Goal: Information Seeking & Learning: Learn about a topic

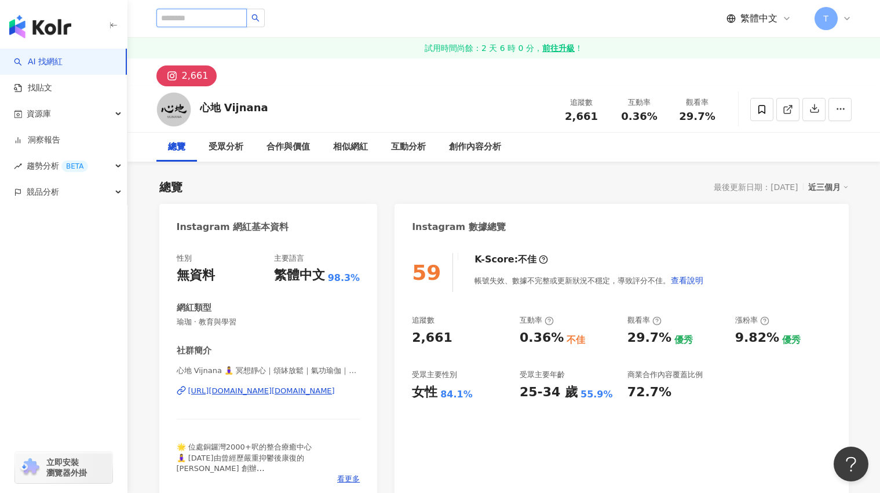
click at [203, 20] on input "search" at bounding box center [201, 18] width 90 height 19
type input "*"
click at [49, 58] on link "AI 找網紅" at bounding box center [38, 62] width 49 height 12
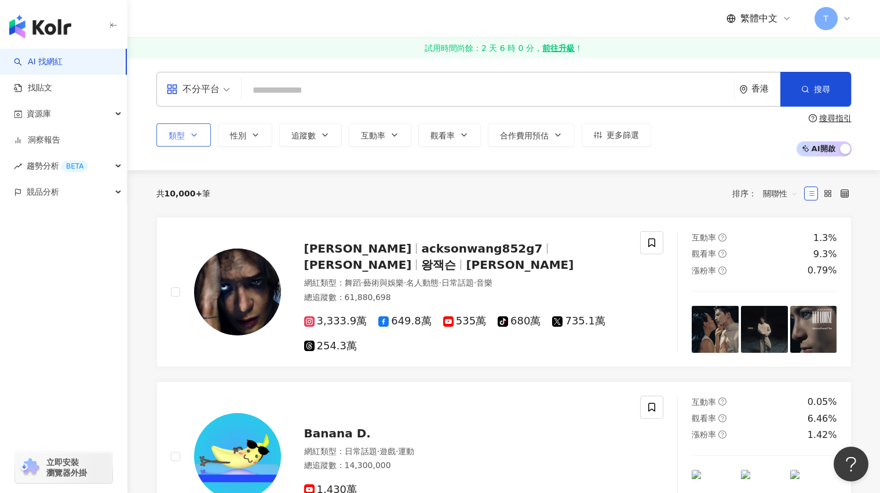
click at [199, 131] on button "類型" at bounding box center [183, 134] width 54 height 23
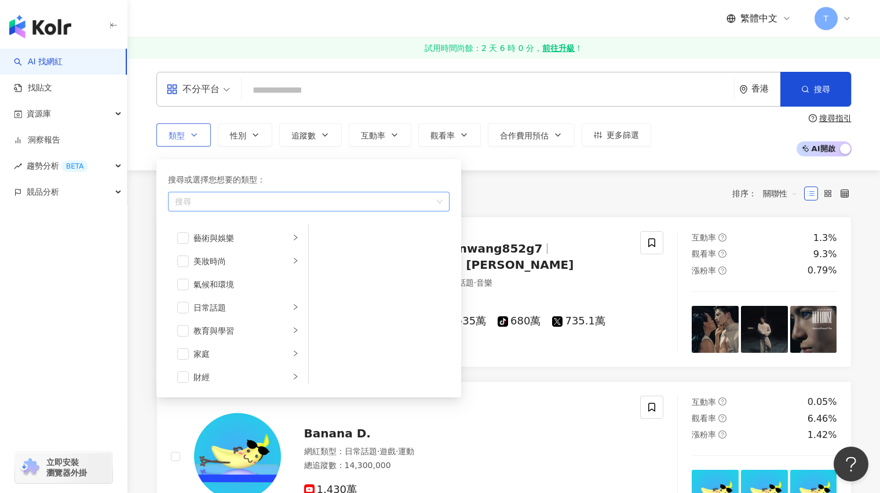
click at [240, 204] on div "button" at bounding box center [302, 201] width 265 height 9
type input "*"
click at [236, 225] on div "運動 / 瑜 珈" at bounding box center [308, 226] width 277 height 21
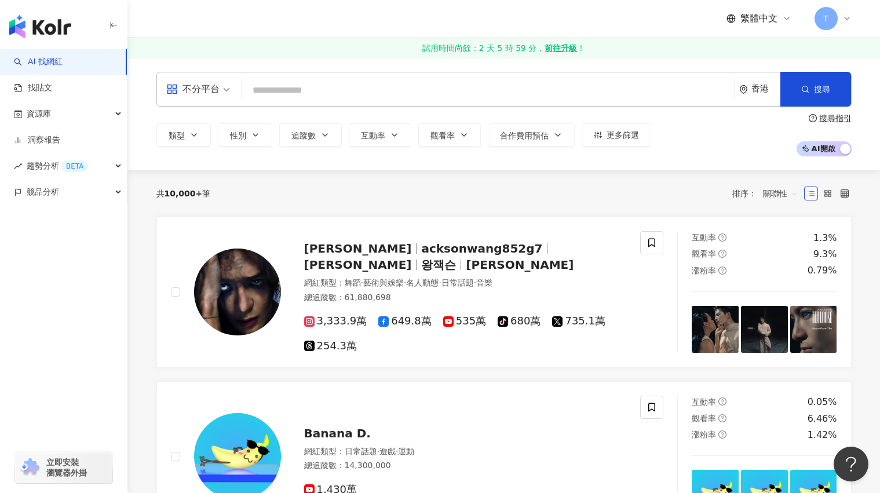
click at [499, 185] on div "共 10,000+ 筆 排序： 關聯性" at bounding box center [503, 193] width 695 height 19
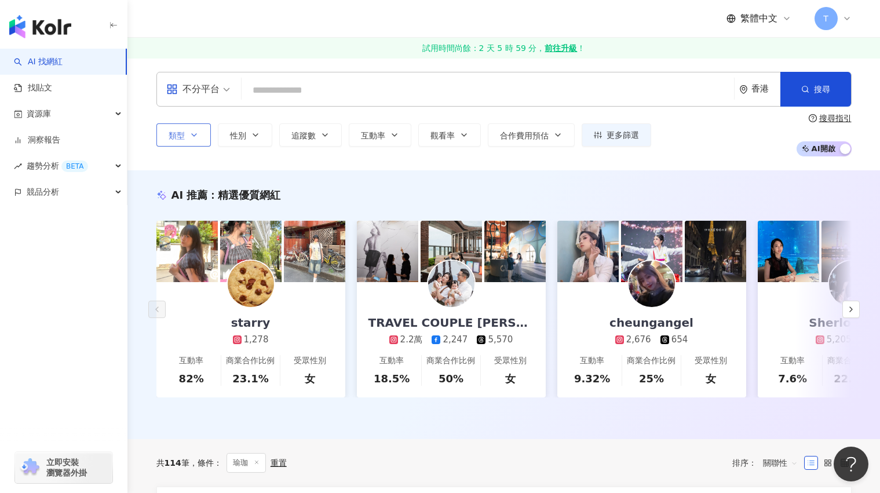
click at [188, 130] on button "類型" at bounding box center [183, 134] width 54 height 23
click at [492, 169] on div "不分平台 香港 搜尋 類型 搜尋或選擇您想要的類型： 瑜珈 藝術與娛樂 美妝時尚 氣候和環境 日常話題 教育與學習 家庭 財經 美食 命理占卜 遊戲 法政社會…" at bounding box center [503, 114] width 752 height 112
click at [194, 129] on button "類型" at bounding box center [183, 134] width 54 height 23
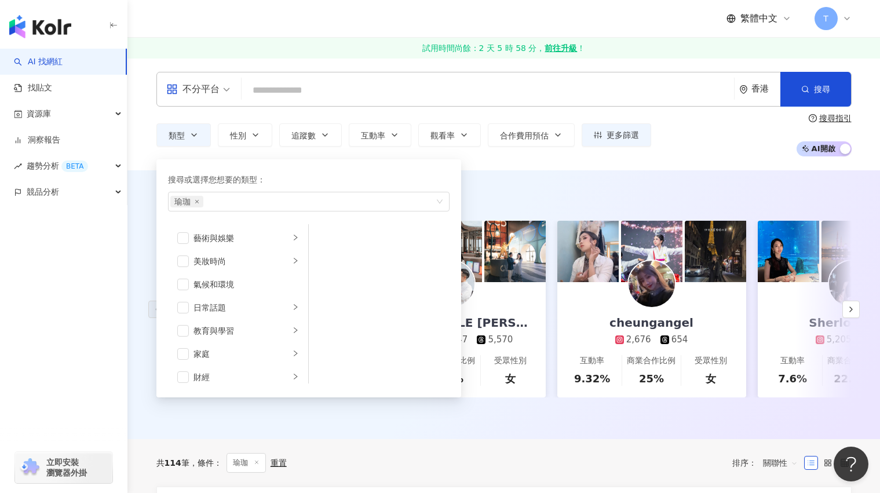
click at [310, 90] on input "search" at bounding box center [487, 90] width 483 height 22
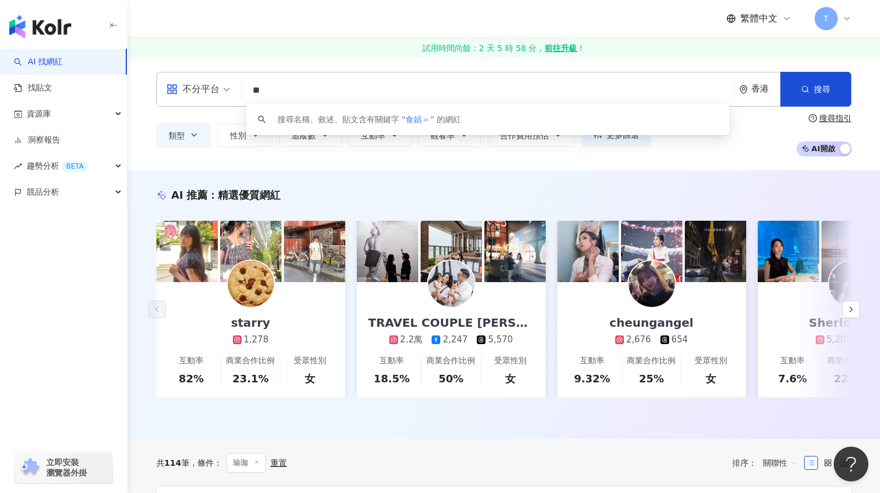
type input "*"
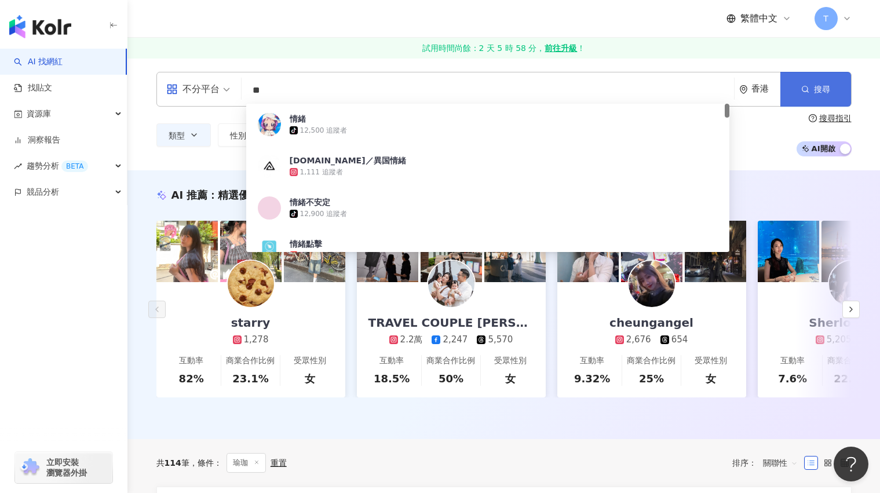
type input "**"
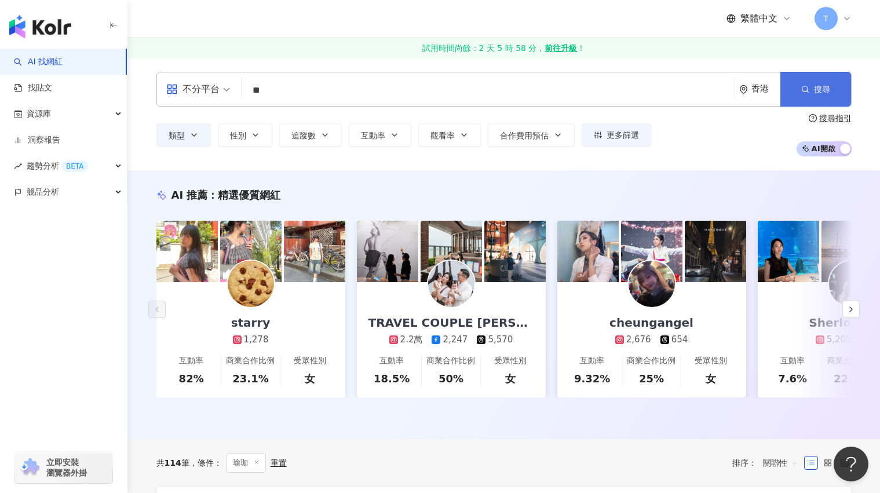
click at [812, 92] on button "搜尋" at bounding box center [815, 89] width 71 height 35
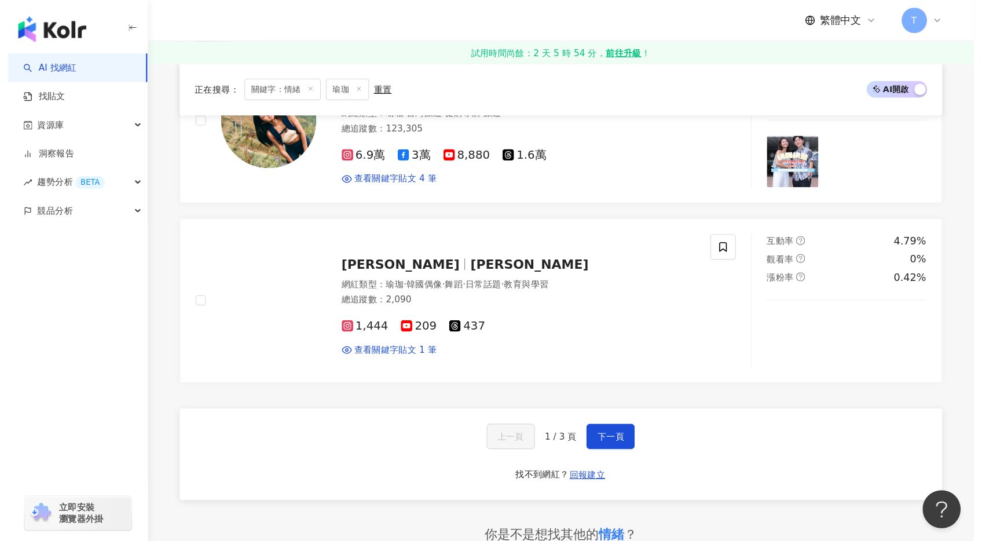
scroll to position [1936, 0]
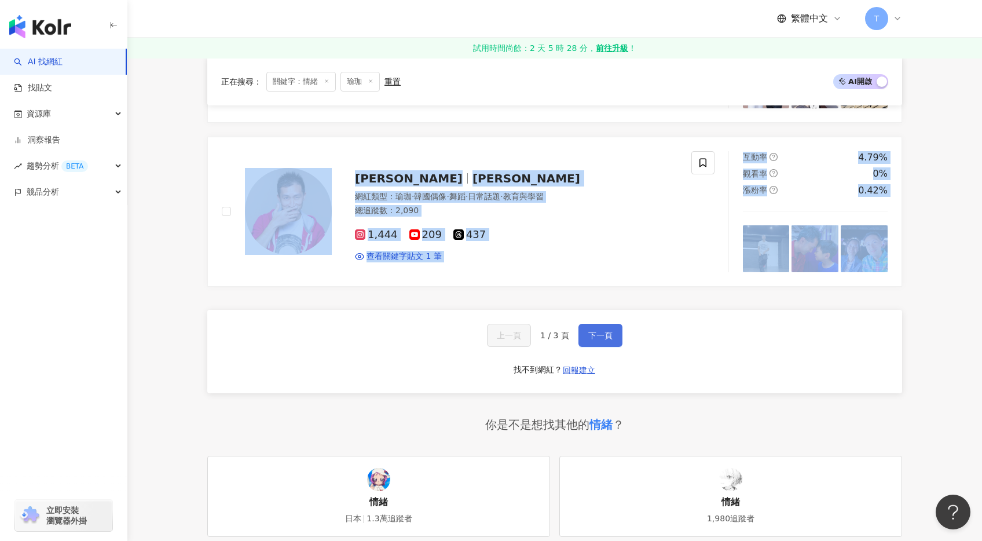
click at [603, 331] on span "下一頁" at bounding box center [600, 335] width 24 height 9
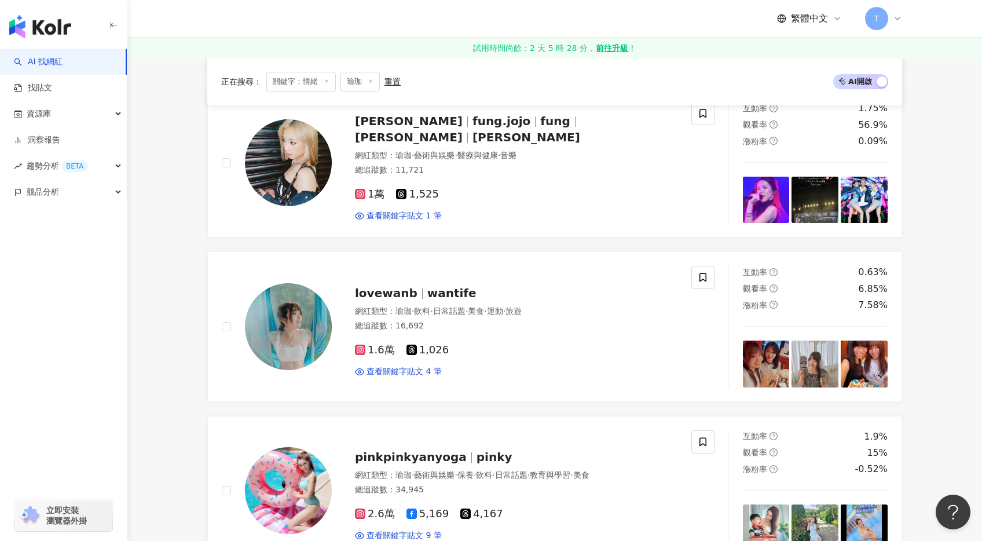
scroll to position [1938, 0]
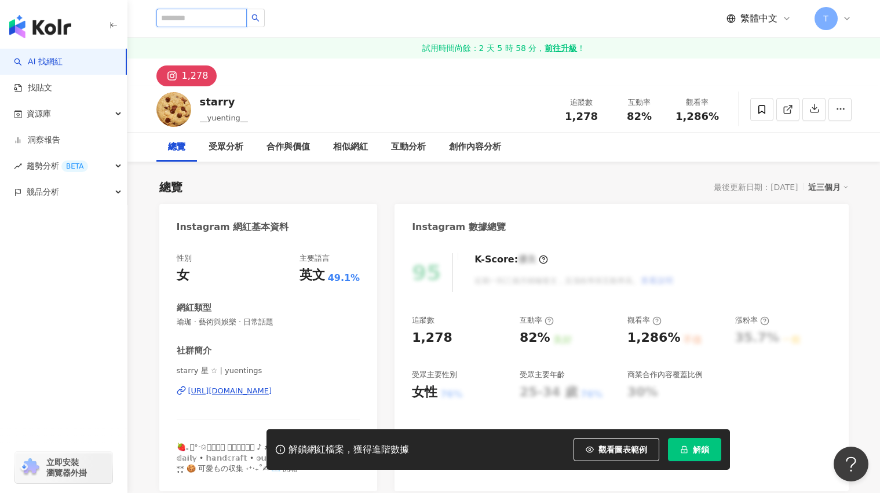
click at [219, 22] on input "search" at bounding box center [201, 18] width 90 height 19
click at [361, 70] on div "1,278" at bounding box center [503, 72] width 741 height 28
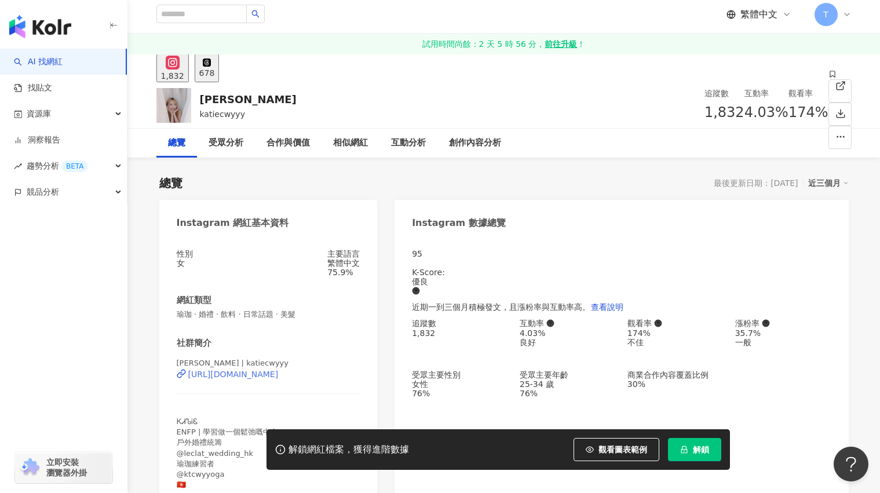
scroll to position [5, 0]
click at [279, 378] on div "https://www.instagram.com/katiecwyyy/" at bounding box center [233, 373] width 90 height 9
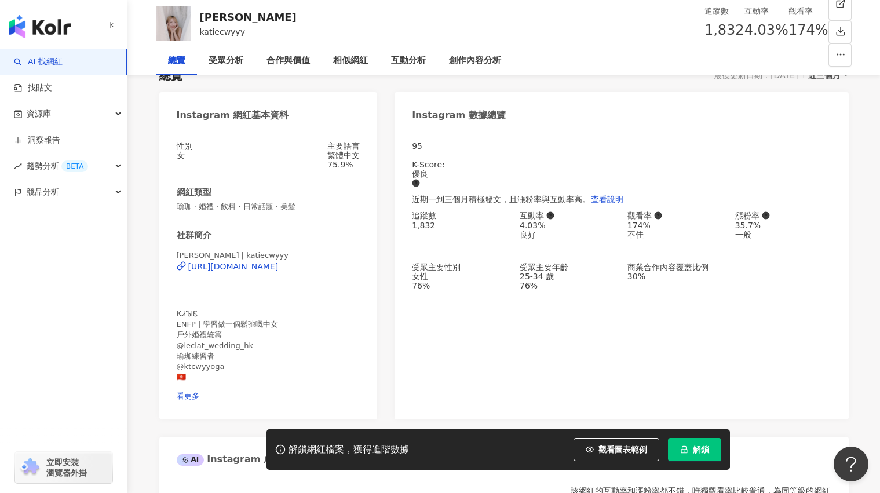
scroll to position [118, 0]
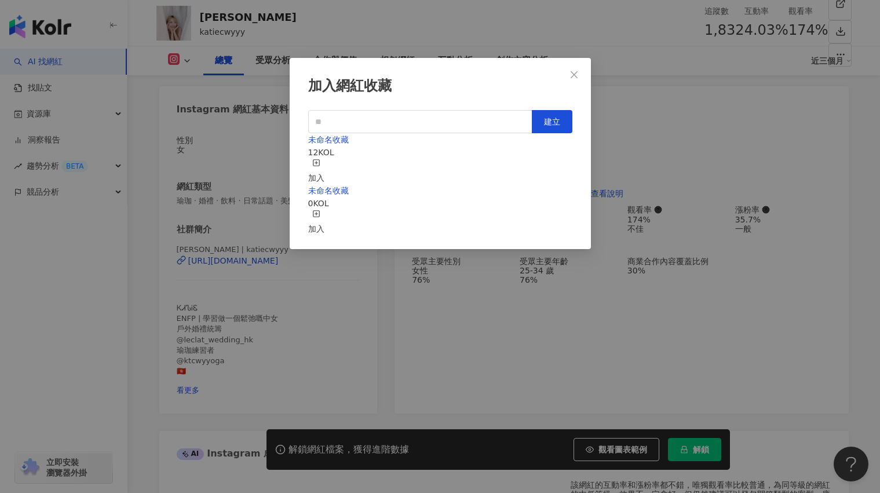
click at [324, 159] on div "加入" at bounding box center [316, 171] width 16 height 25
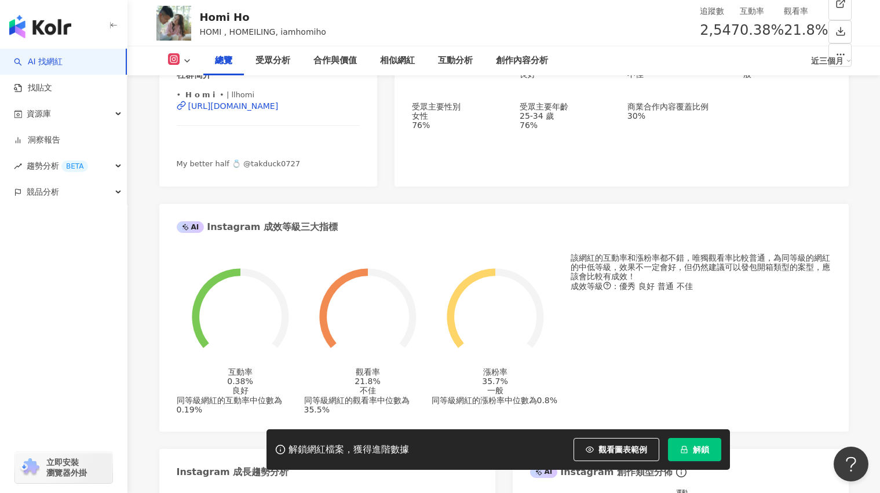
scroll to position [270, 0]
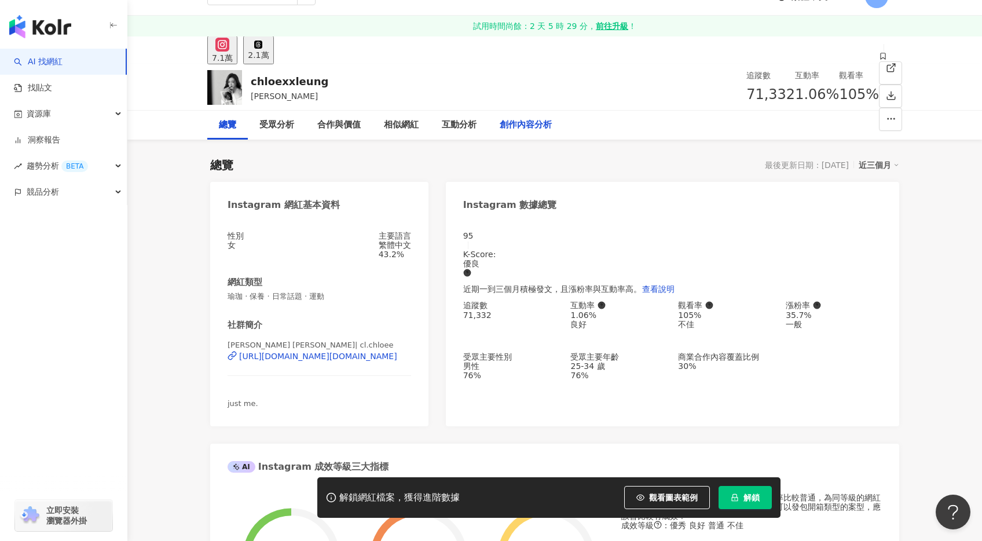
scroll to position [32, 0]
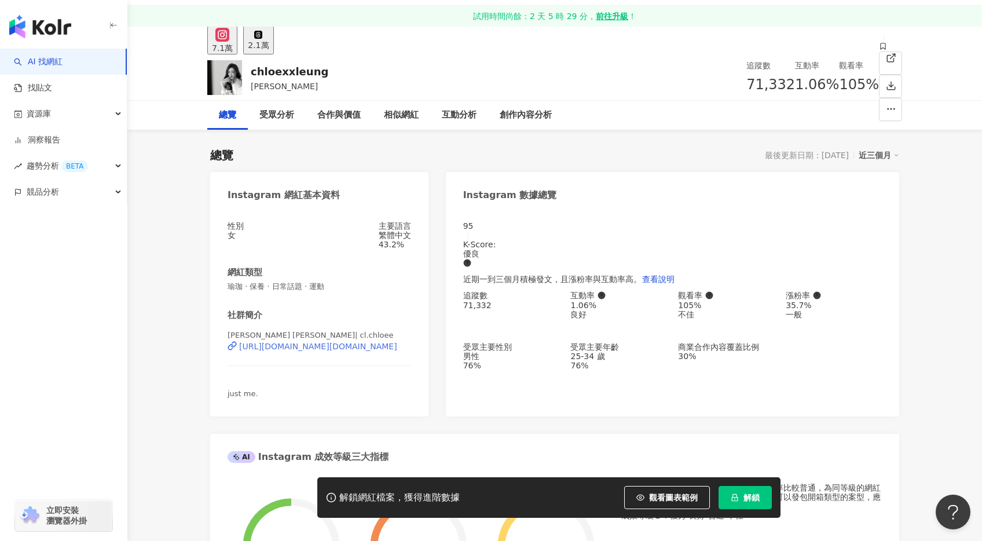
click at [345, 351] on div "[URL][DOMAIN_NAME][DOMAIN_NAME]" at bounding box center [318, 346] width 158 height 9
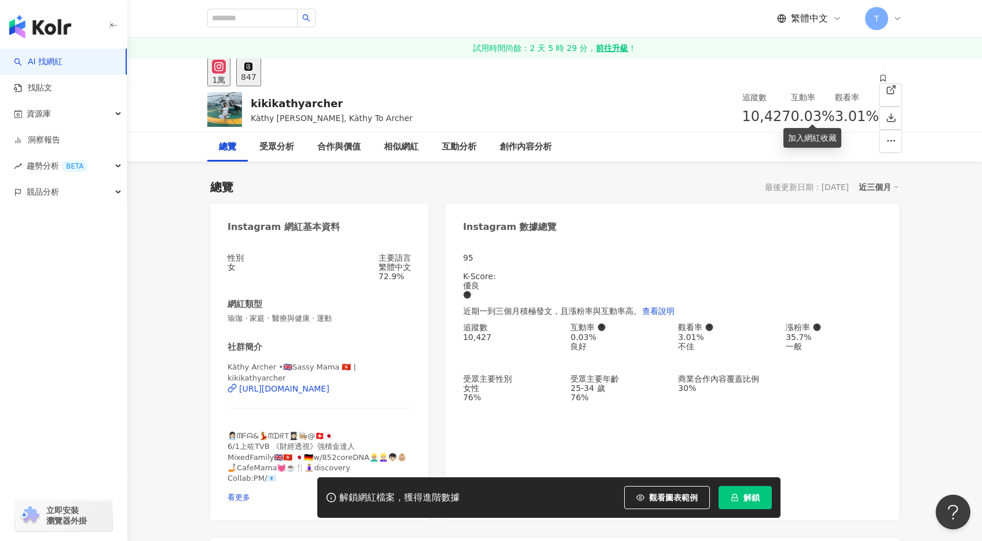
click at [879, 84] on span at bounding box center [883, 79] width 8 height 9
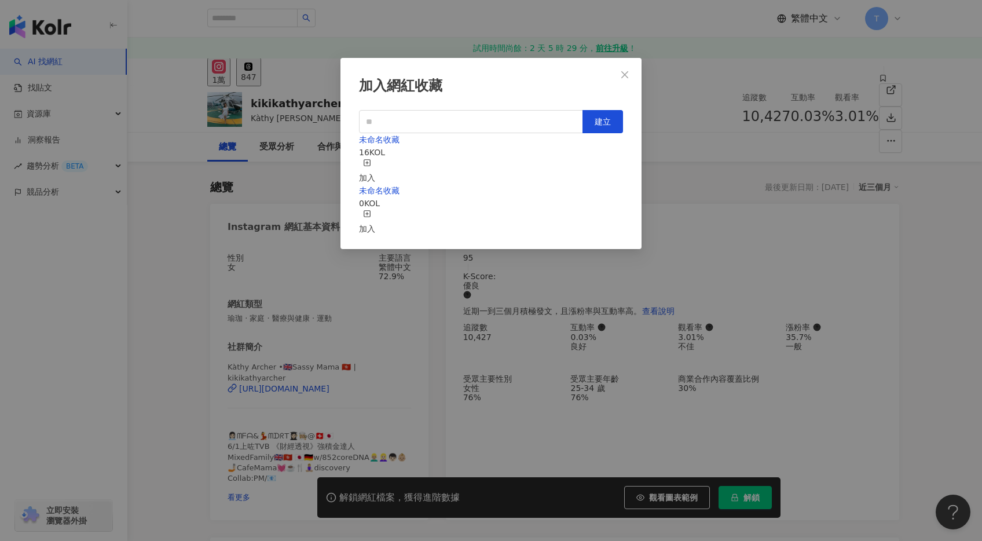
click at [375, 159] on div "加入" at bounding box center [367, 171] width 16 height 25
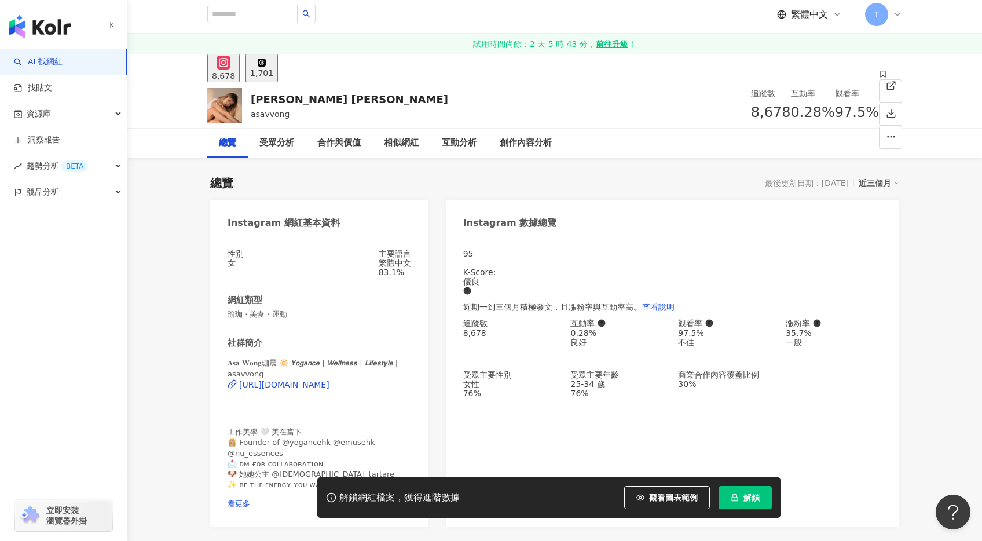
scroll to position [5, 0]
click at [330, 389] on div "https://www.instagram.com/asavvong/" at bounding box center [284, 383] width 90 height 9
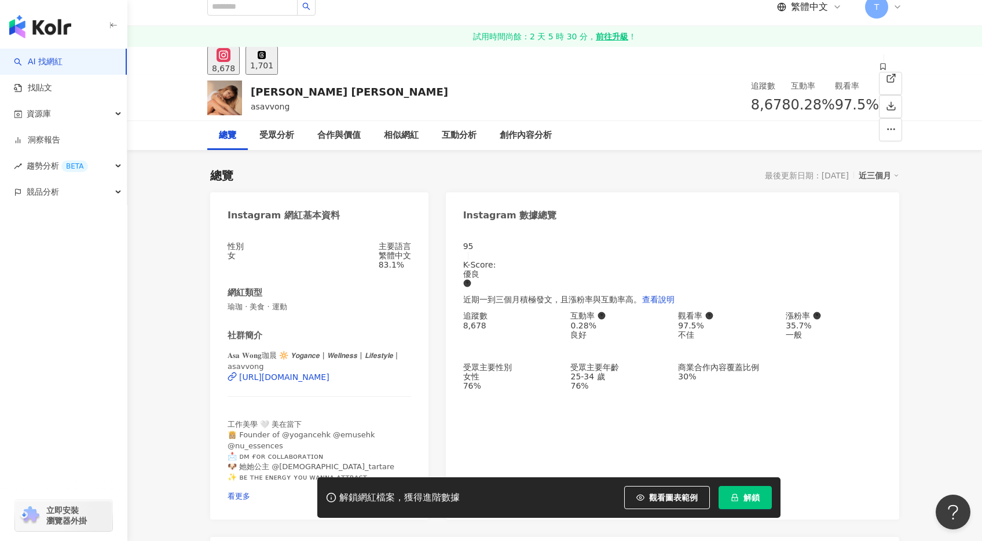
scroll to position [228, 0]
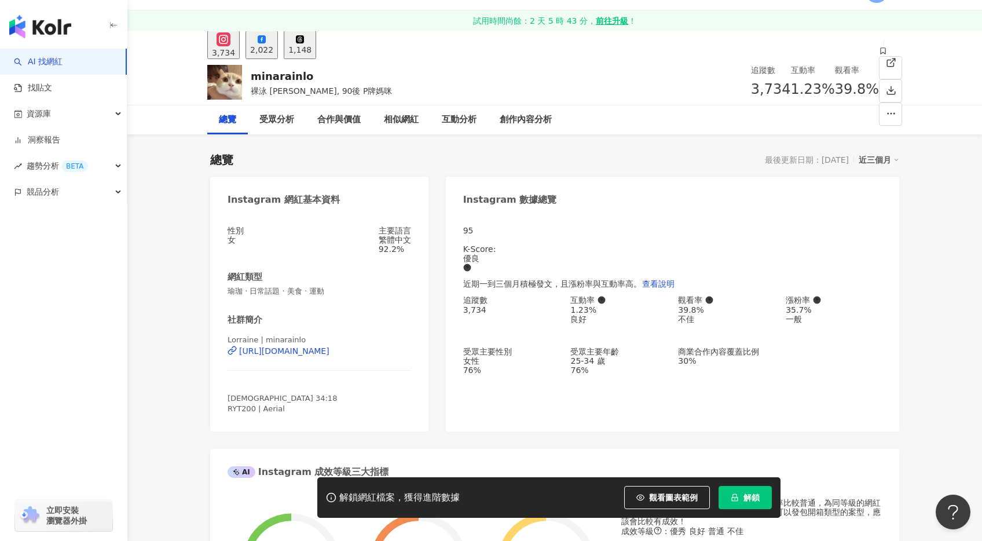
scroll to position [29, 0]
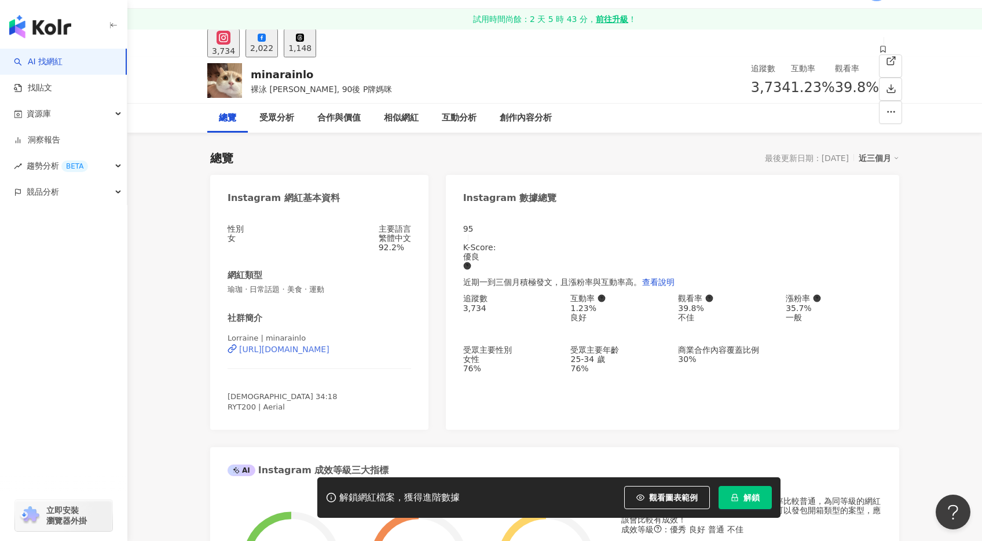
click at [330, 354] on div "https://www.instagram.com/minarainlo/" at bounding box center [284, 349] width 90 height 9
click at [879, 55] on span at bounding box center [883, 50] width 8 height 9
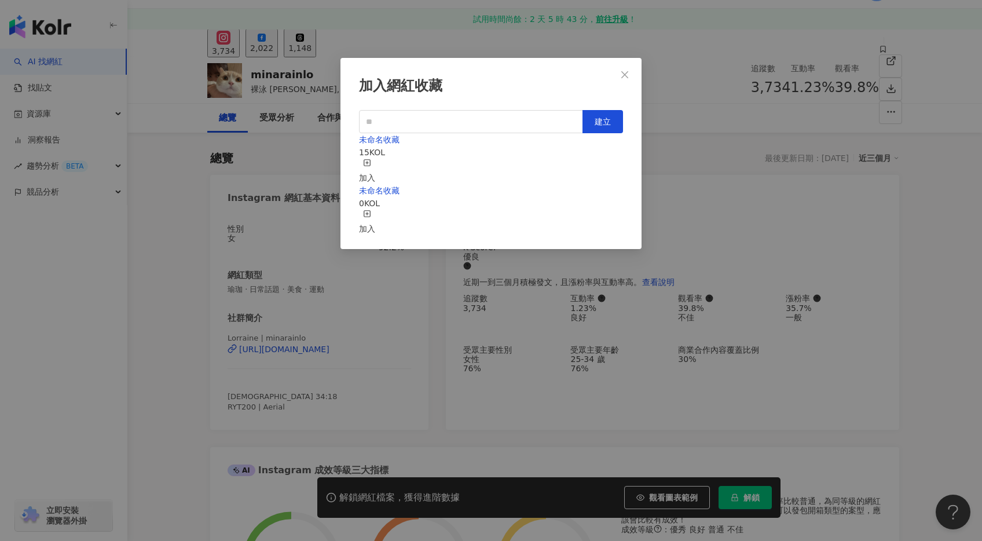
click at [375, 159] on div "加入" at bounding box center [367, 171] width 16 height 25
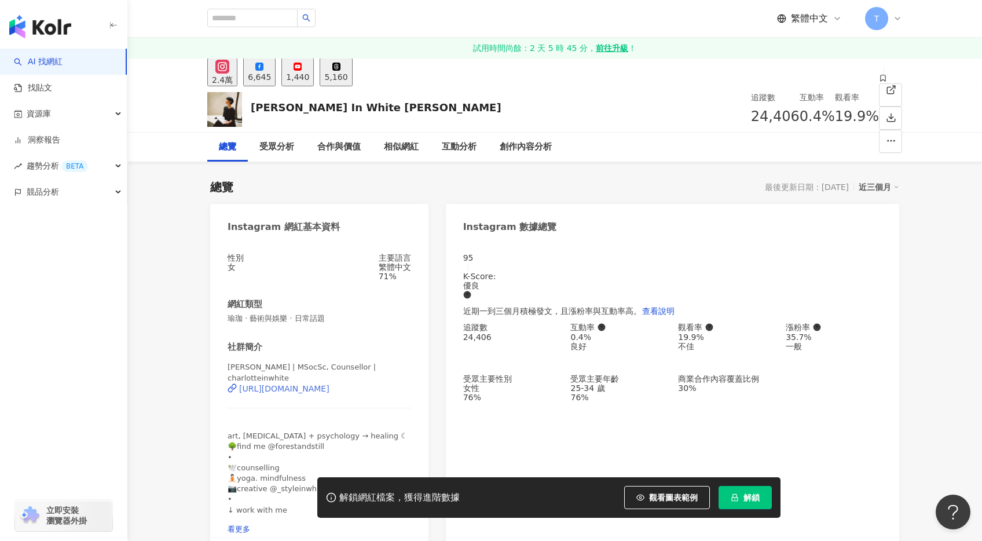
click at [330, 389] on div "https://www.instagram.com/charlotteinwhite/" at bounding box center [284, 388] width 90 height 9
click at [879, 82] on icon at bounding box center [883, 78] width 8 height 8
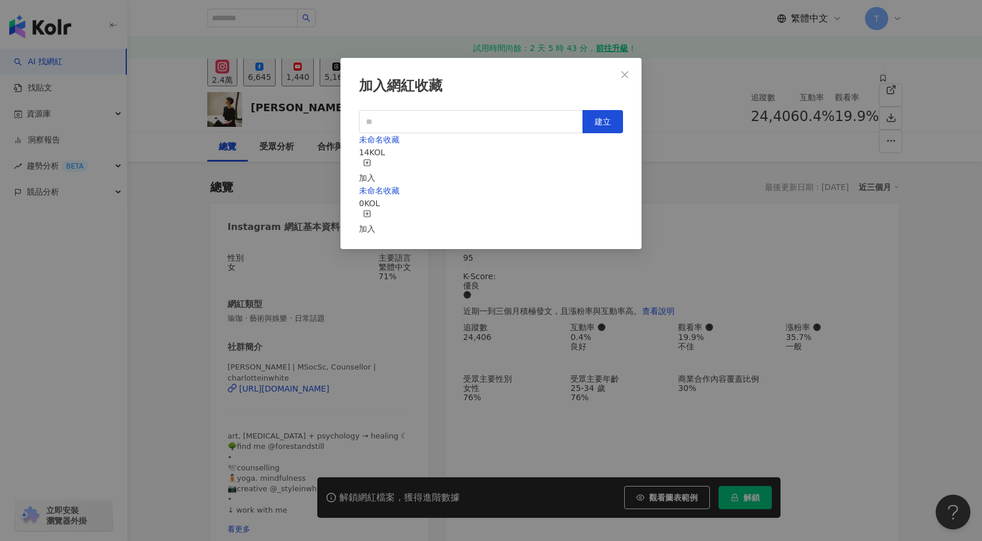
click at [375, 159] on div "加入" at bounding box center [367, 171] width 16 height 25
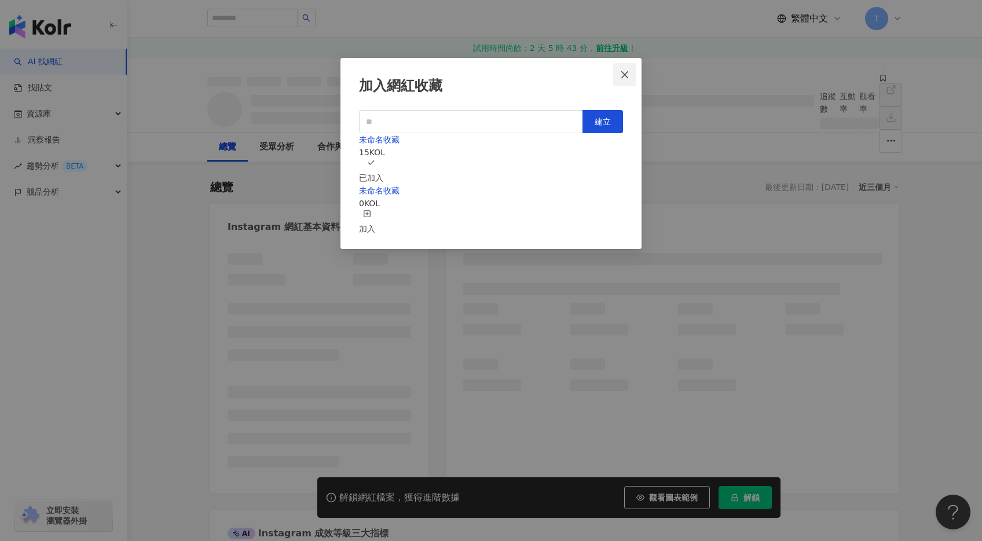
click at [627, 71] on icon "close" at bounding box center [624, 74] width 9 height 9
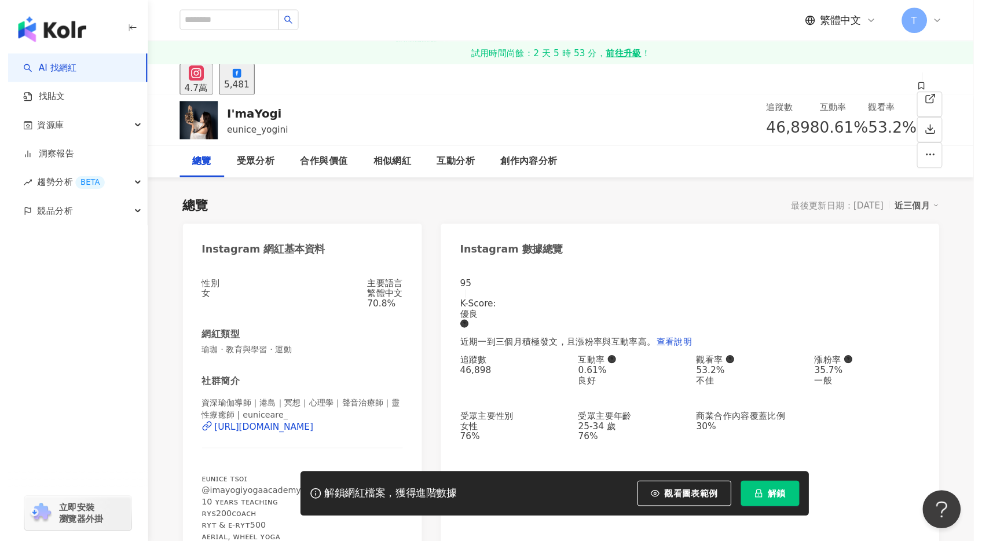
scroll to position [2, 0]
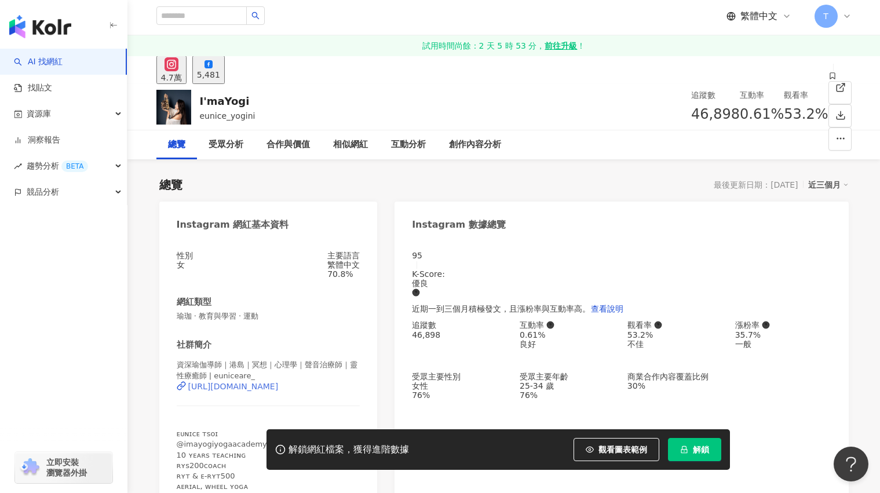
click at [279, 391] on div "[URL][DOMAIN_NAME]" at bounding box center [233, 386] width 90 height 9
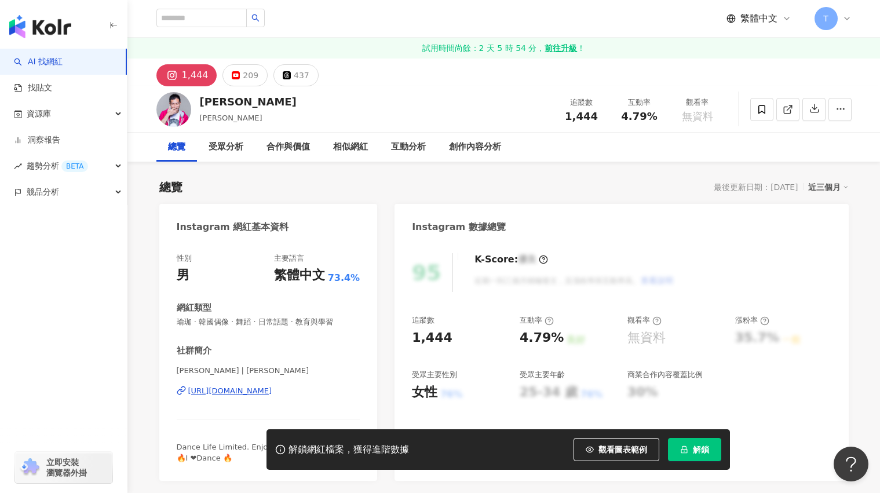
click at [272, 387] on div "[URL][DOMAIN_NAME]" at bounding box center [230, 391] width 84 height 10
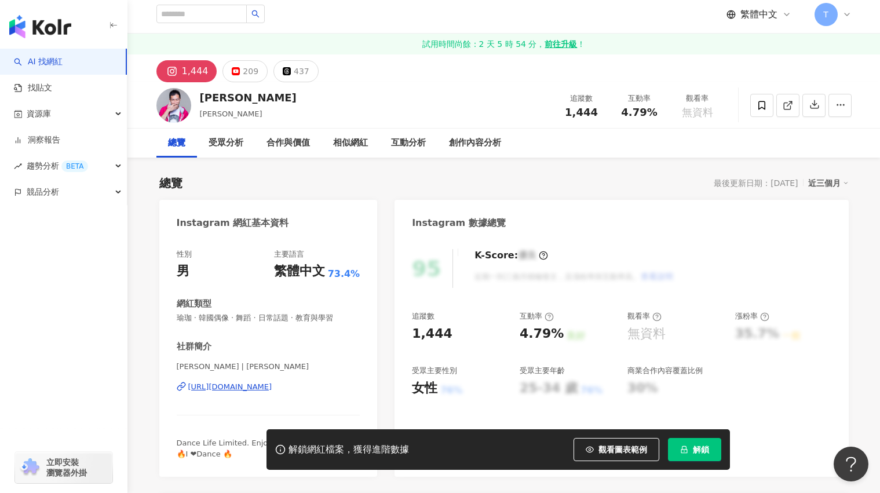
scroll to position [12, 0]
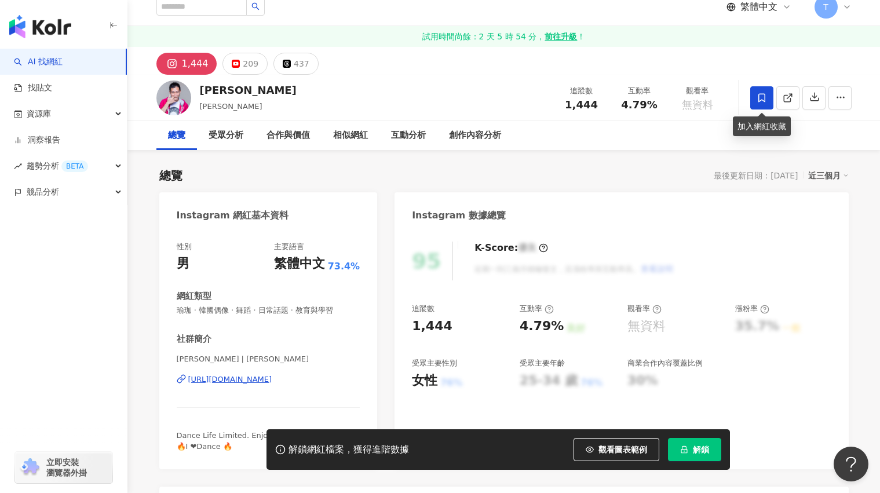
click at [752, 93] on span at bounding box center [761, 97] width 23 height 23
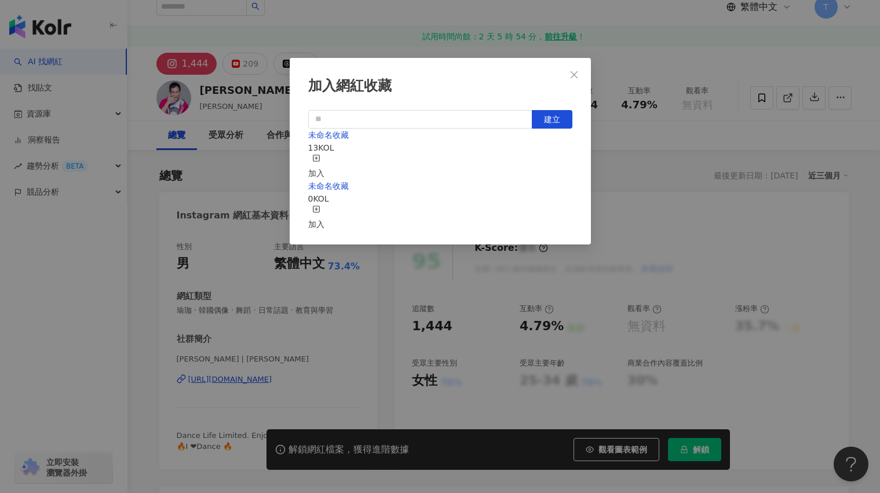
click at [324, 162] on div "加入" at bounding box center [316, 166] width 16 height 25
